Goal: Go to known website: Access a specific website the user already knows

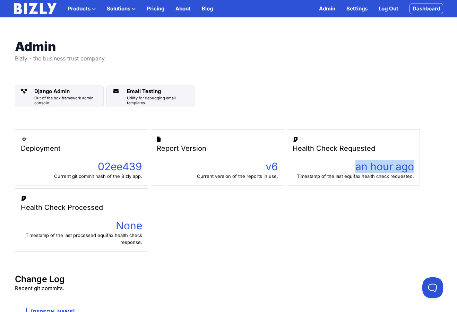
drag, startPoint x: 355, startPoint y: 169, endPoint x: 412, endPoint y: 163, distance: 57.6
click at [412, 167] on div "an hour ago" at bounding box center [353, 166] width 121 height 12
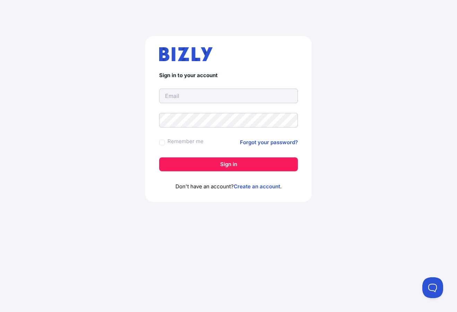
type input "[PERSON_NAME][EMAIL_ADDRESS][DOMAIN_NAME]"
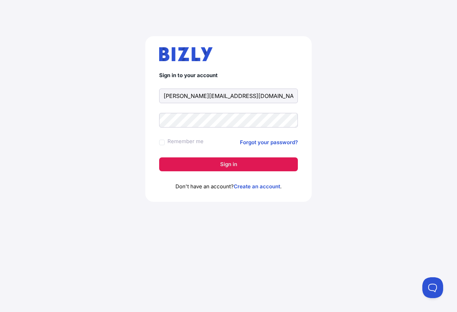
click at [265, 166] on button "Sign in" at bounding box center [228, 164] width 139 height 14
